Goal: Task Accomplishment & Management: Complete application form

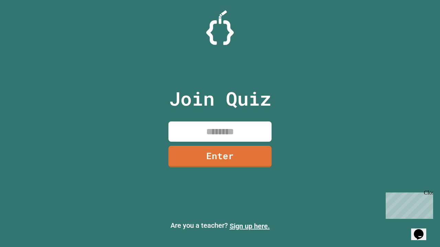
click at [249, 226] on link "Sign up here." at bounding box center [250, 226] width 40 height 8
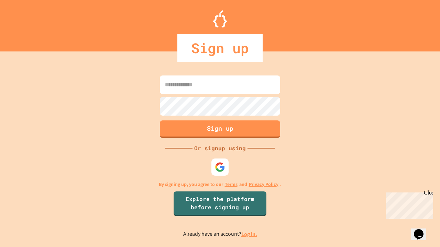
click at [249, 234] on link "Log in." at bounding box center [249, 234] width 16 height 7
